Goal: Task Accomplishment & Management: Manage account settings

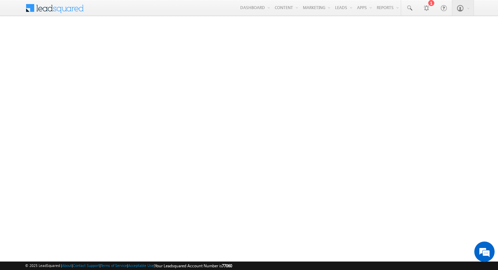
click at [82, 2] on span at bounding box center [59, 7] width 49 height 12
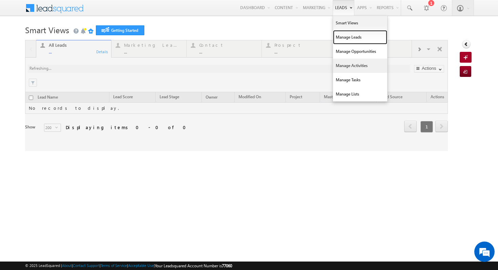
click at [350, 41] on link "Manage Leads" at bounding box center [360, 37] width 54 height 14
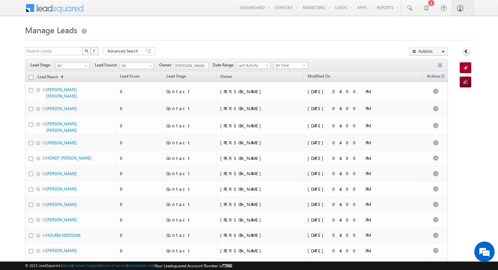
click at [30, 77] on input "checkbox" at bounding box center [31, 77] width 4 height 4
checkbox input "true"
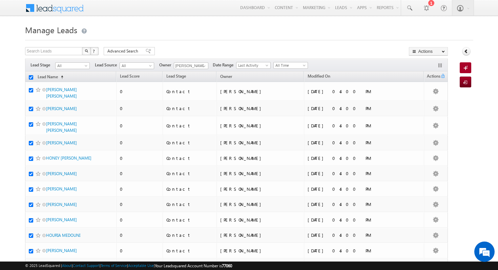
checkbox input "true"
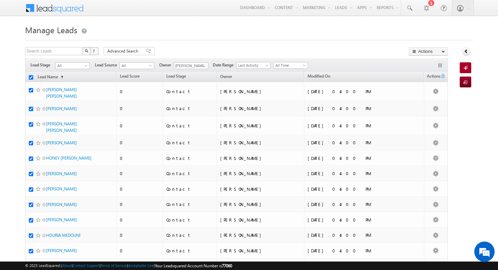
checkbox input "true"
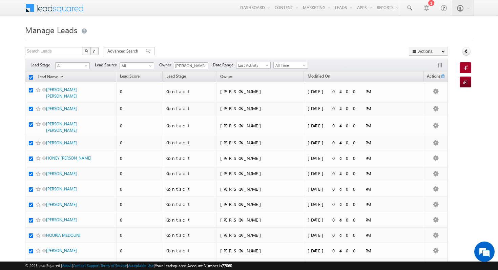
checkbox input "true"
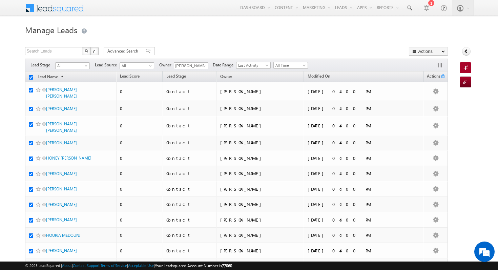
checkbox input "true"
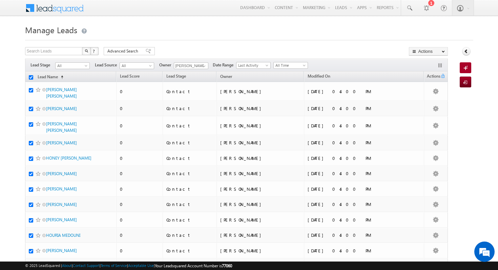
checkbox input "true"
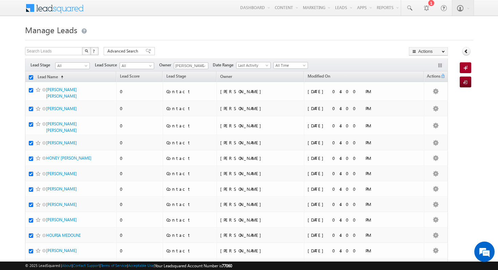
checkbox input "true"
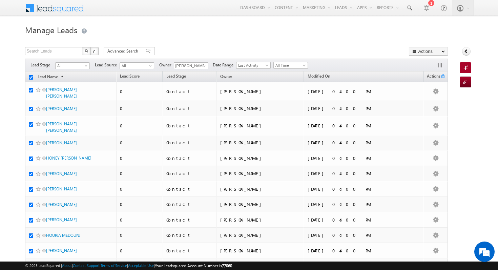
checkbox input "true"
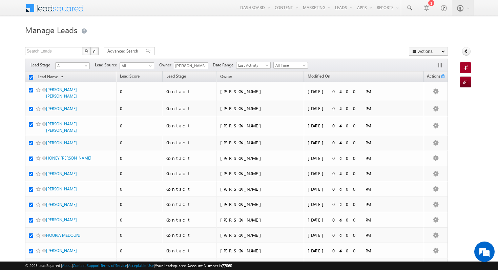
checkbox input "true"
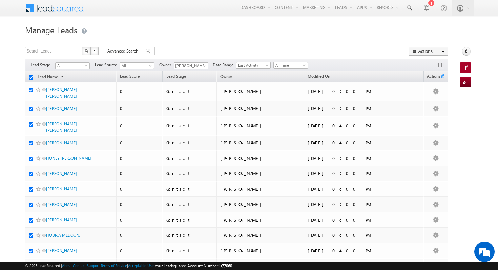
checkbox input "true"
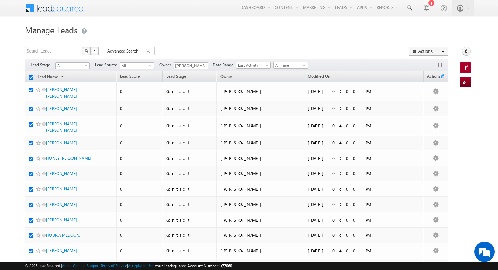
checkbox input "true"
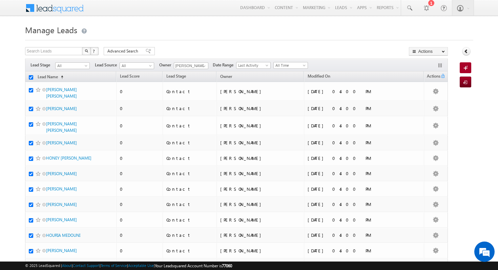
checkbox input "true"
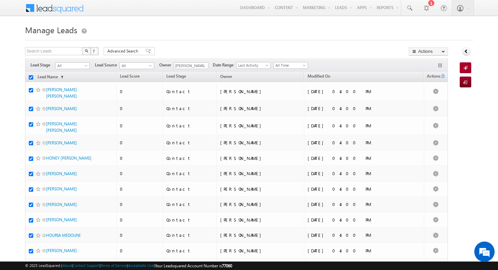
checkbox input "true"
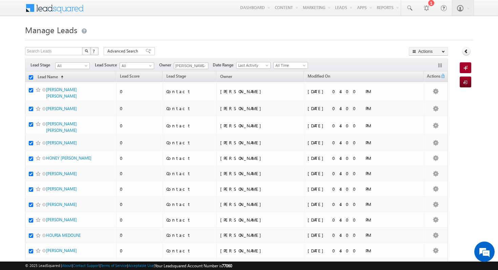
checkbox input "true"
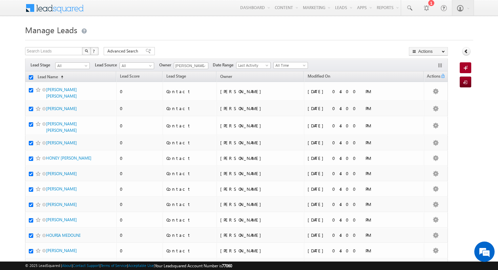
checkbox input "true"
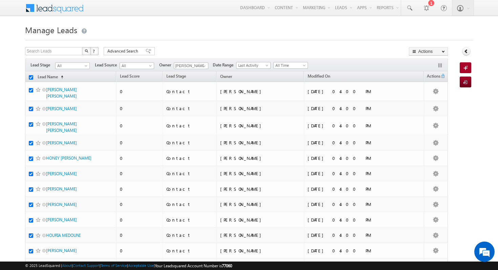
checkbox input "true"
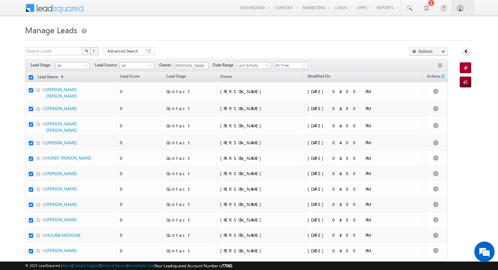
checkbox input "true"
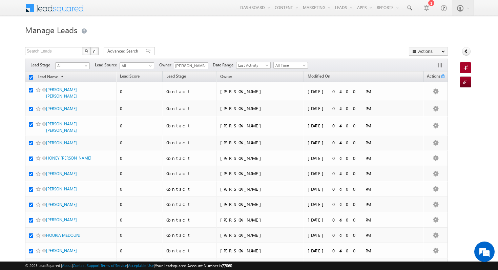
checkbox input "true"
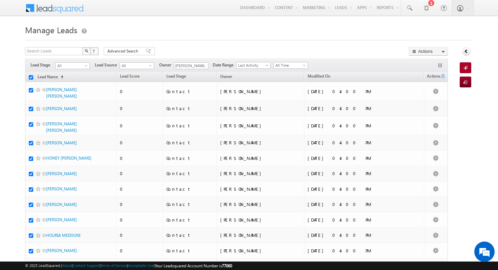
checkbox input "true"
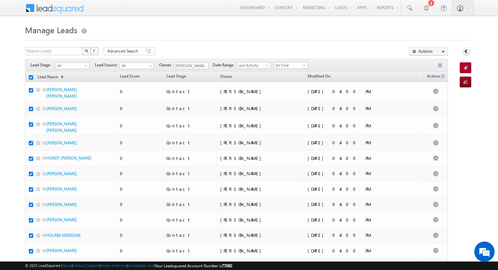
checkbox input "true"
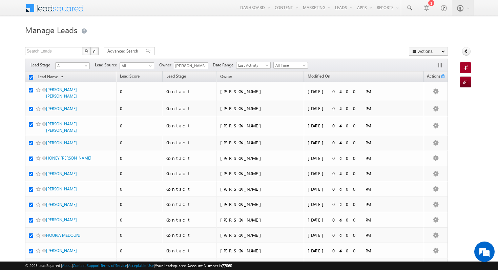
checkbox input "true"
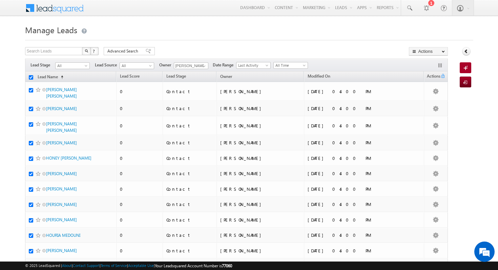
checkbox input "true"
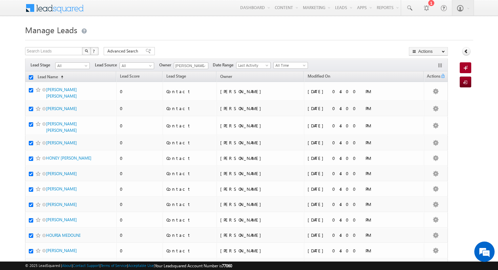
checkbox input "true"
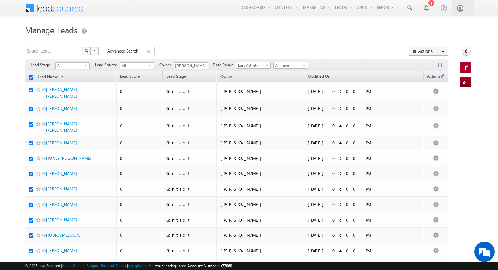
checkbox input "true"
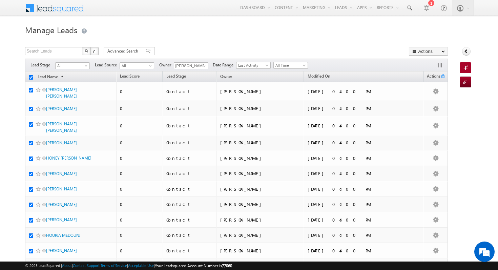
checkbox input "true"
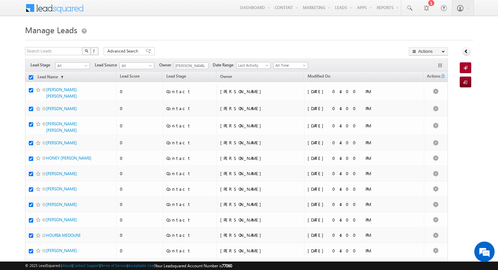
checkbox input "true"
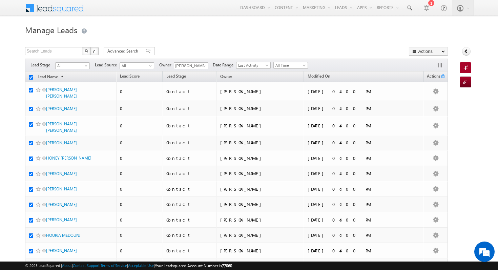
checkbox input "true"
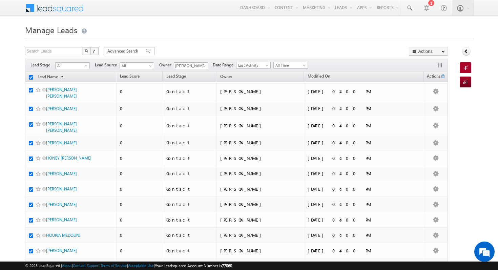
checkbox input "true"
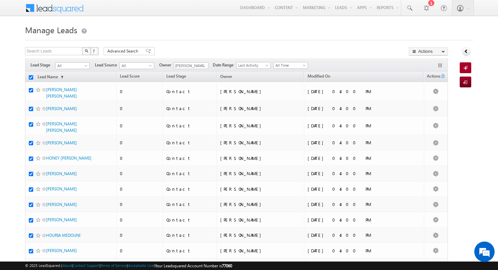
checkbox input "true"
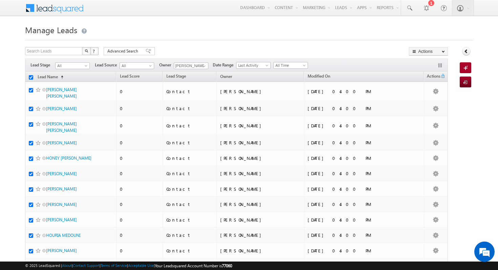
checkbox input "true"
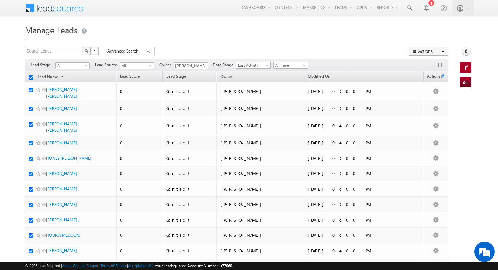
checkbox input "true"
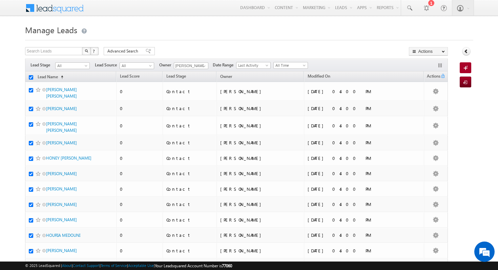
checkbox input "true"
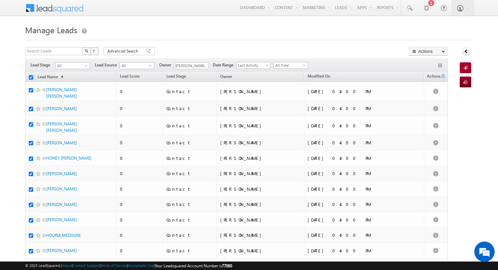
checkbox input "true"
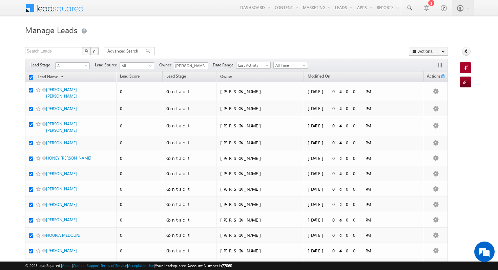
checkbox input "true"
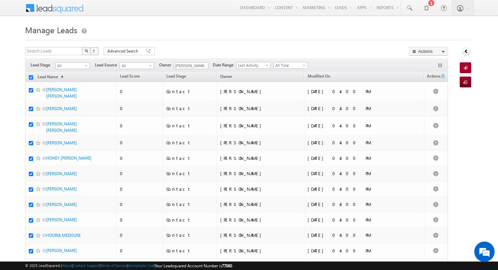
checkbox input "true"
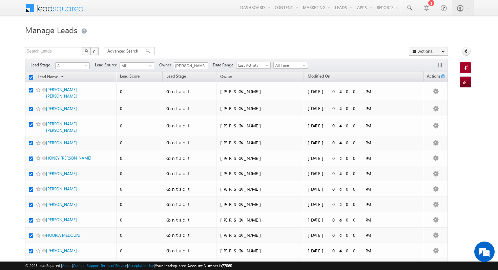
checkbox input "true"
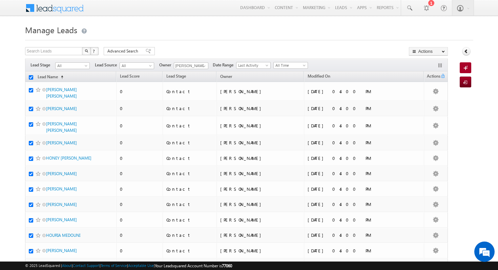
checkbox input "true"
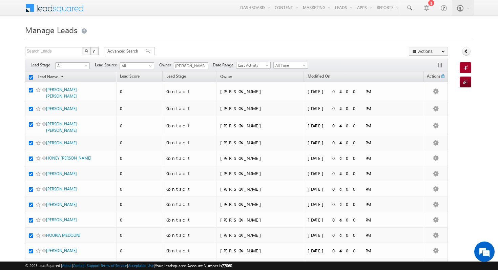
checkbox input "true"
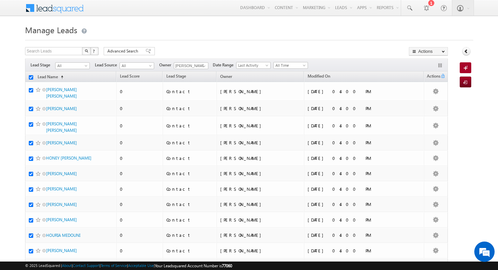
checkbox input "true"
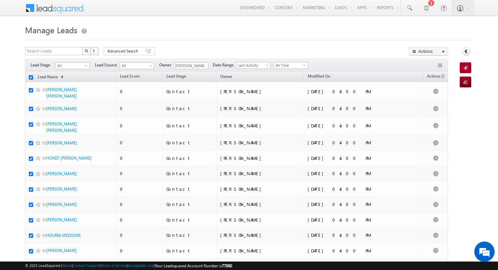
checkbox input "true"
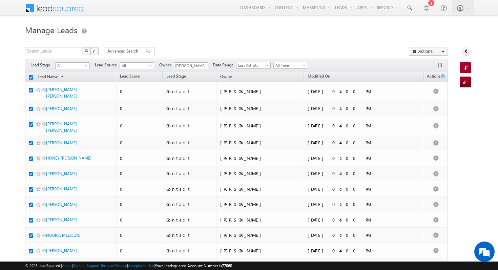
checkbox input "true"
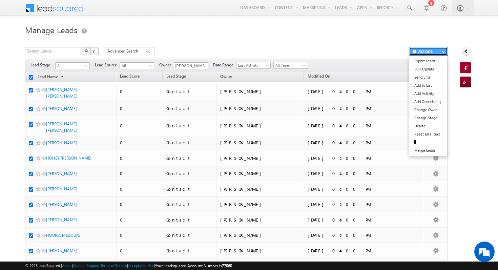
click at [434, 51] on button "Actions" at bounding box center [428, 51] width 39 height 8
click at [437, 111] on link "Change Owner" at bounding box center [428, 110] width 38 height 8
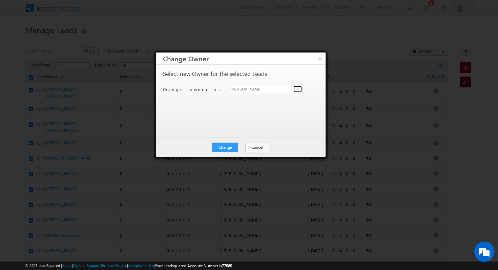
click at [300, 90] on span at bounding box center [298, 88] width 5 height 5
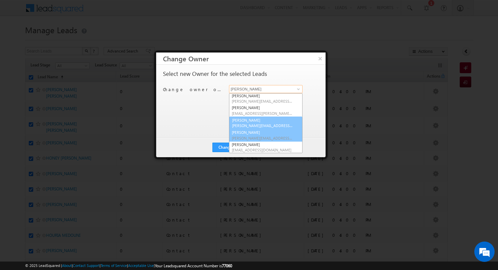
scroll to position [1, 0]
click at [269, 133] on link "Shubham Mhaske Shubham.Mhaske@indglobal.ae" at bounding box center [265, 134] width 73 height 13
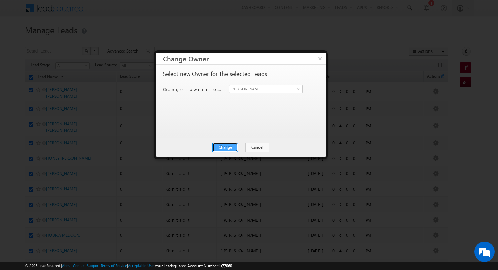
click at [236, 146] on button "Change" at bounding box center [225, 147] width 26 height 9
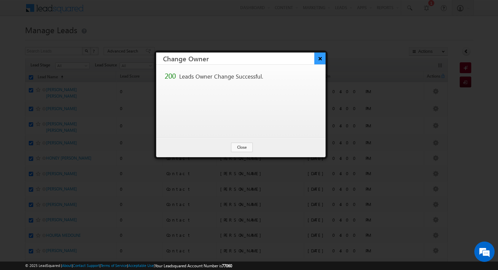
click at [322, 60] on button "×" at bounding box center [319, 58] width 11 height 12
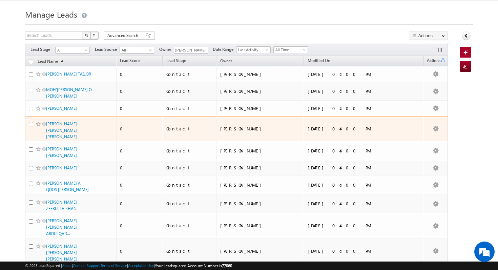
scroll to position [0, 0]
